Goal: Transaction & Acquisition: Purchase product/service

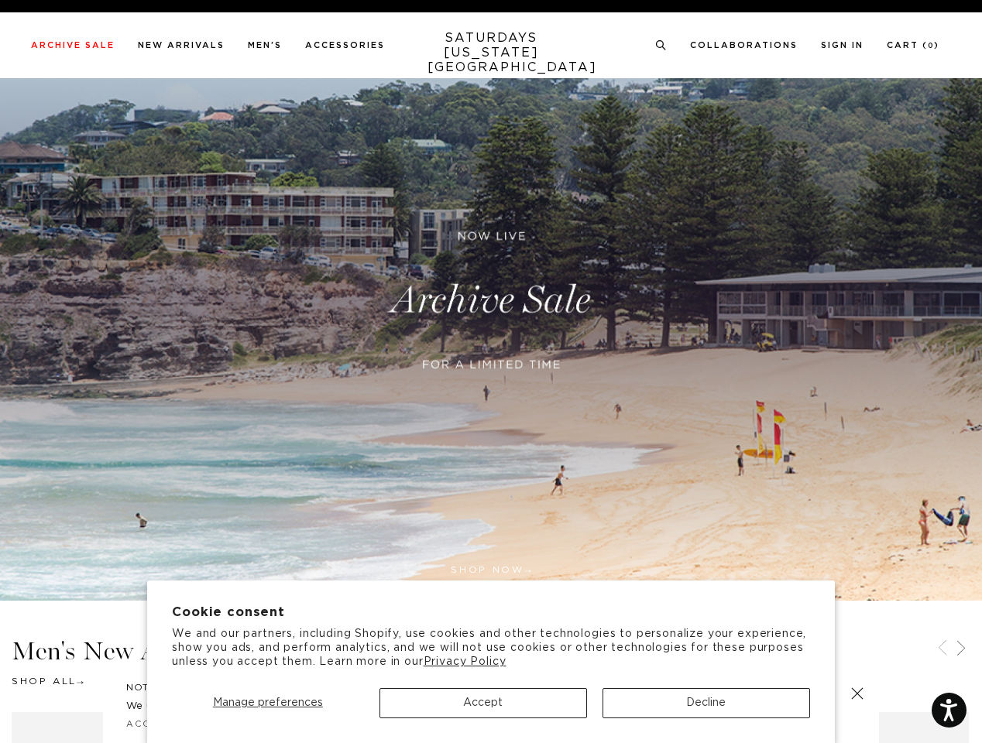
click at [491, 372] on div at bounding box center [492, 385] width 376 height 32
click at [267, 703] on span "Manage preferences" at bounding box center [268, 703] width 110 height 11
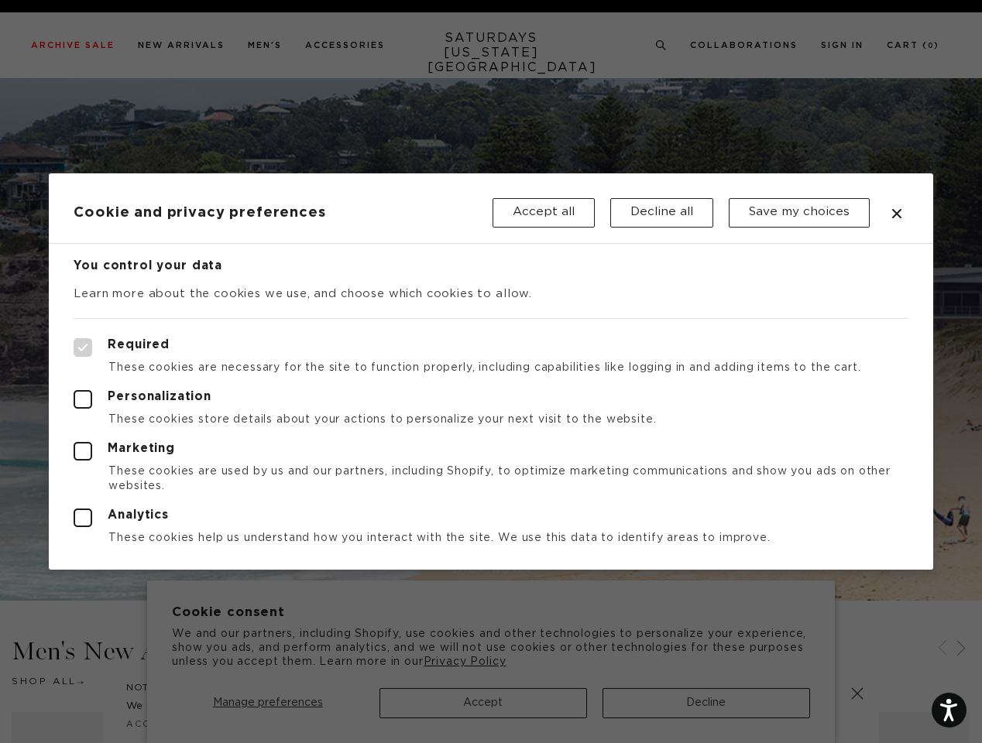
click at [706, 703] on div at bounding box center [491, 371] width 982 height 743
click at [658, 341] on label "Required" at bounding box center [491, 347] width 834 height 19
click at [74, 339] on input "Required" at bounding box center [74, 338] width 1 height 1
checkbox input "true"
click at [661, 46] on div at bounding box center [491, 371] width 982 height 743
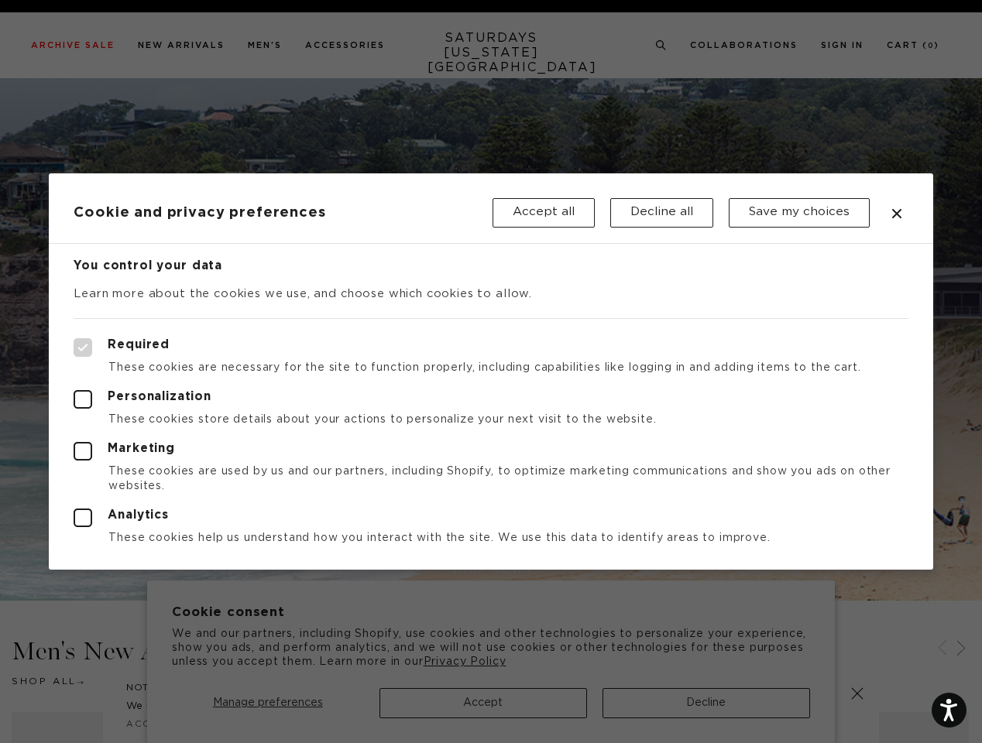
click at [942, 650] on div at bounding box center [491, 371] width 982 height 743
click at [961, 650] on div at bounding box center [491, 371] width 982 height 743
click at [857, 694] on div at bounding box center [491, 371] width 982 height 743
